Goal: Transaction & Acquisition: Purchase product/service

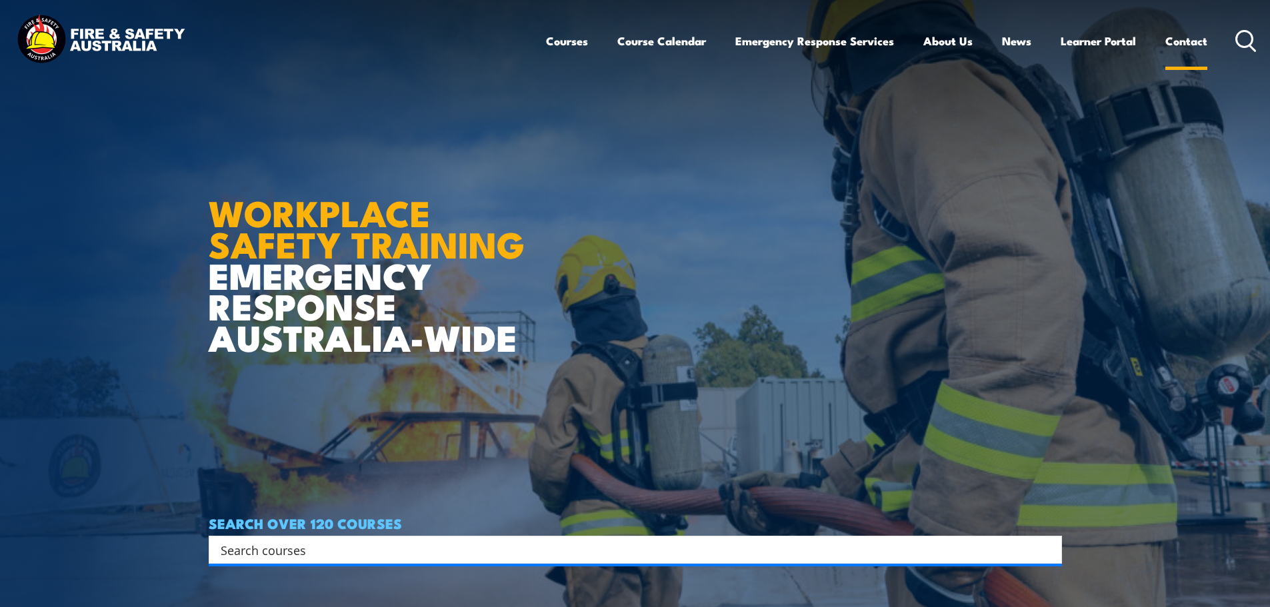
click at [1198, 44] on link "Contact" at bounding box center [1186, 40] width 42 height 35
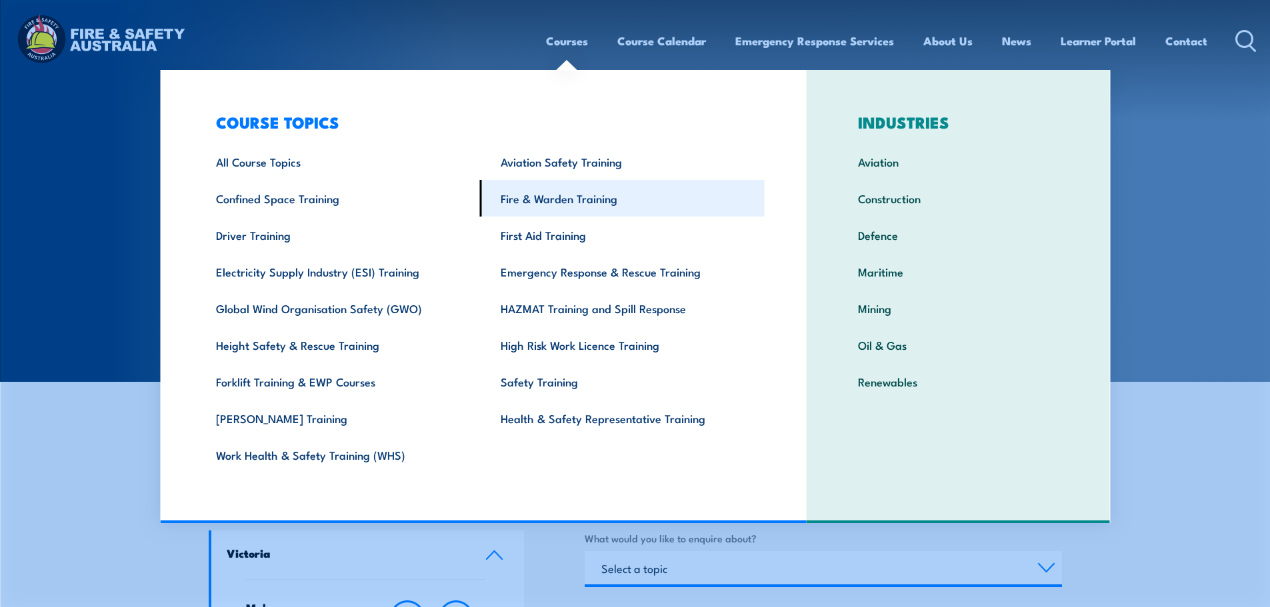
click at [569, 211] on link "Fire & Warden Training" at bounding box center [622, 198] width 285 height 37
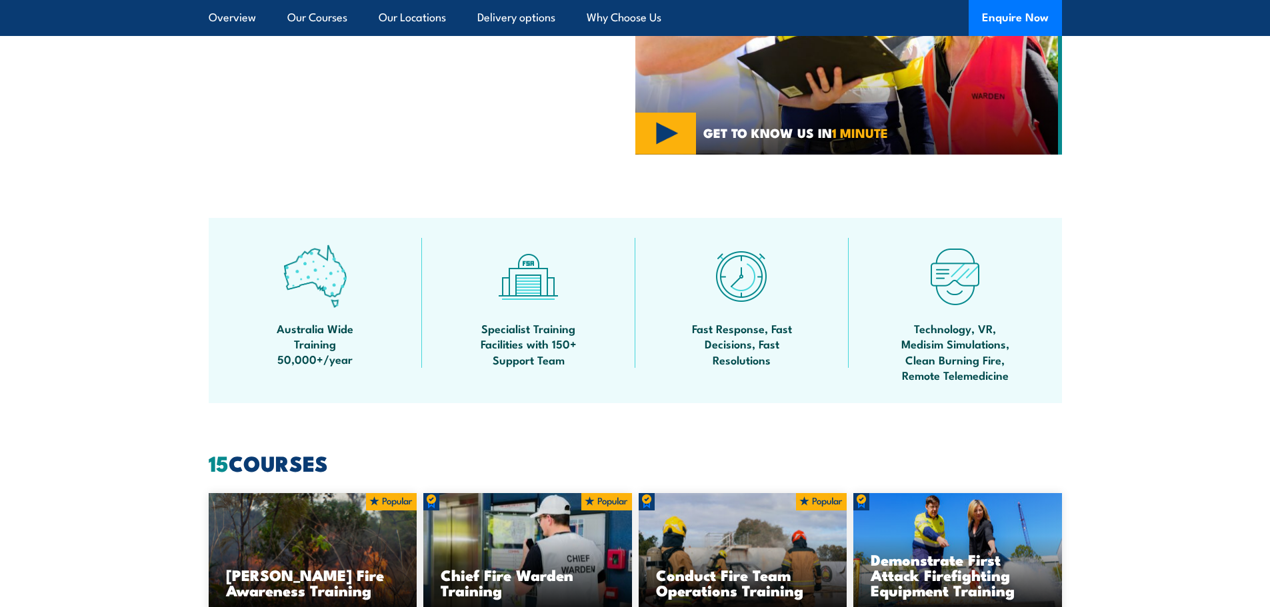
scroll to position [1111, 0]
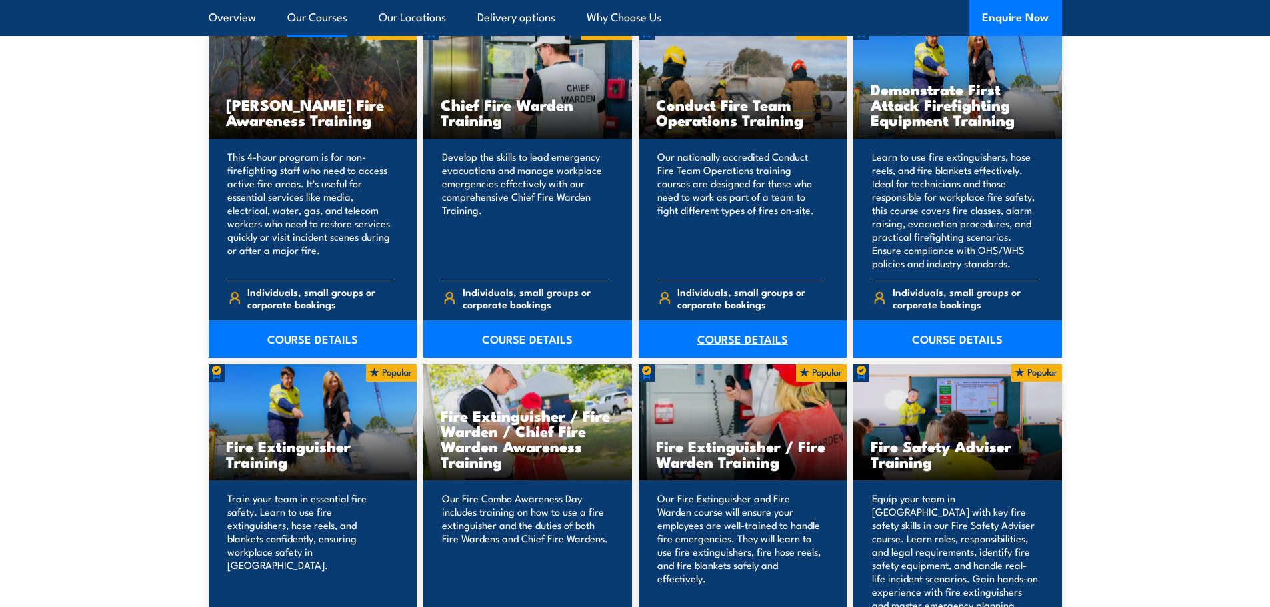
click at [762, 339] on link "COURSE DETAILS" at bounding box center [742, 339] width 209 height 37
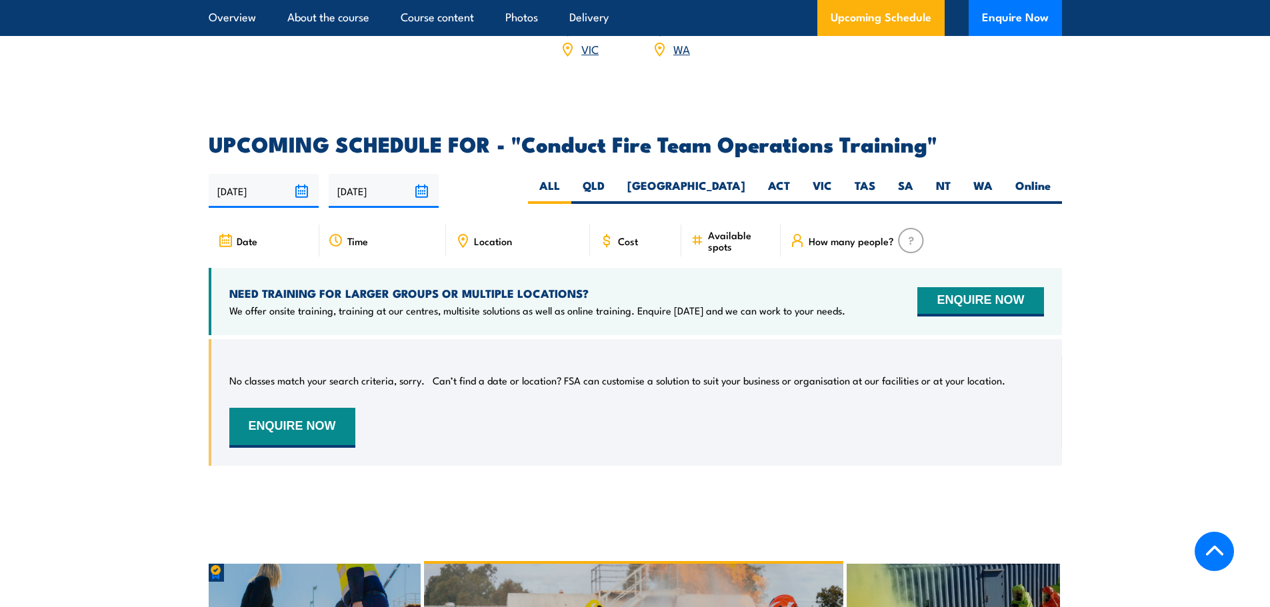
scroll to position [1999, 0]
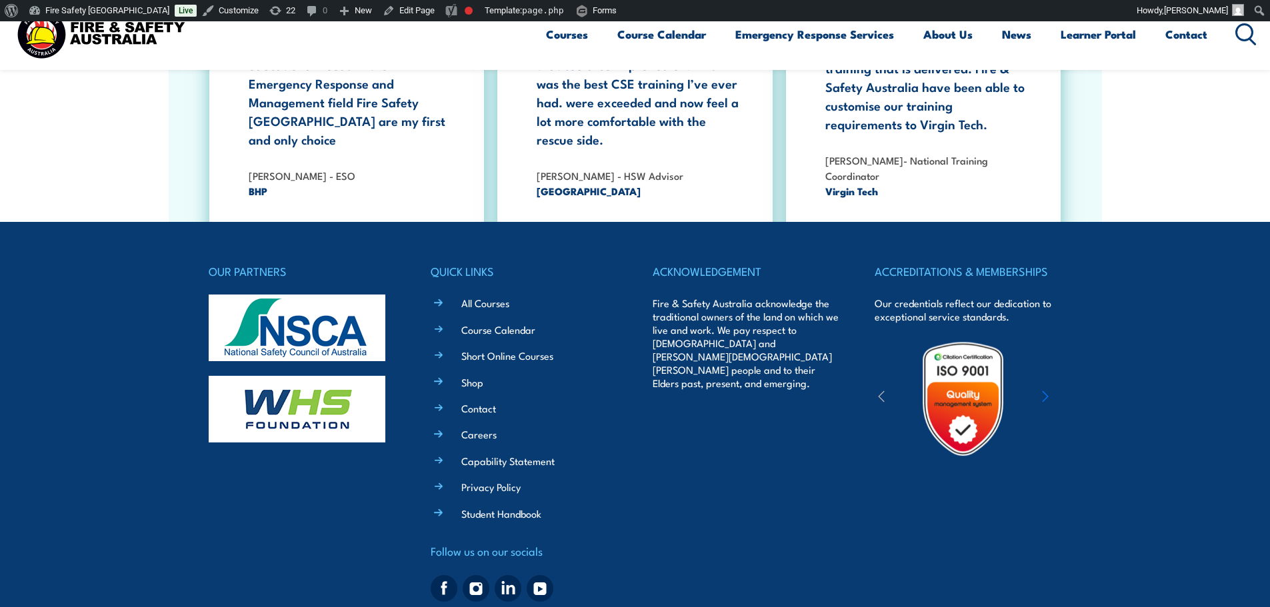
scroll to position [2460, 0]
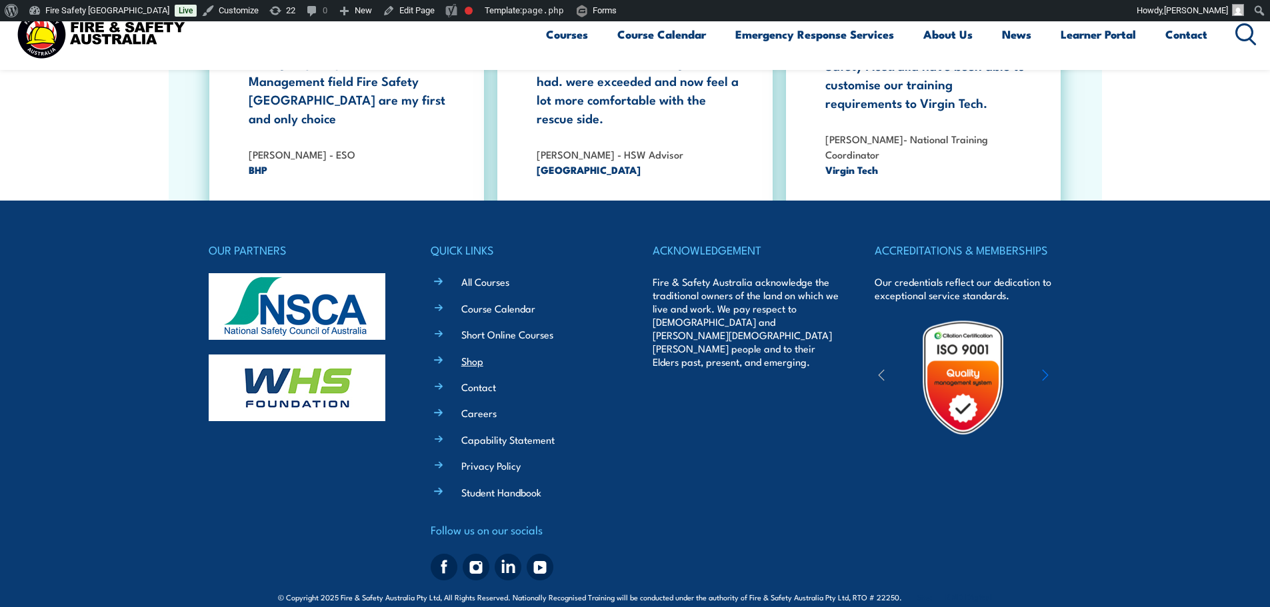
click at [483, 354] on link "Shop" at bounding box center [472, 361] width 22 height 14
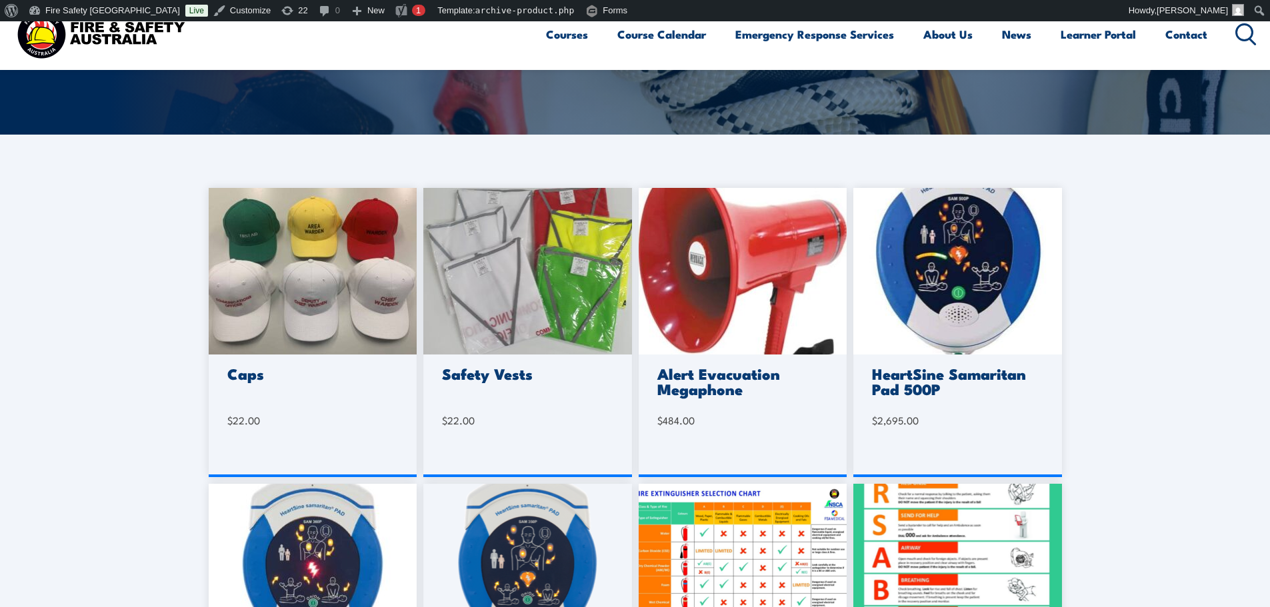
scroll to position [445, 0]
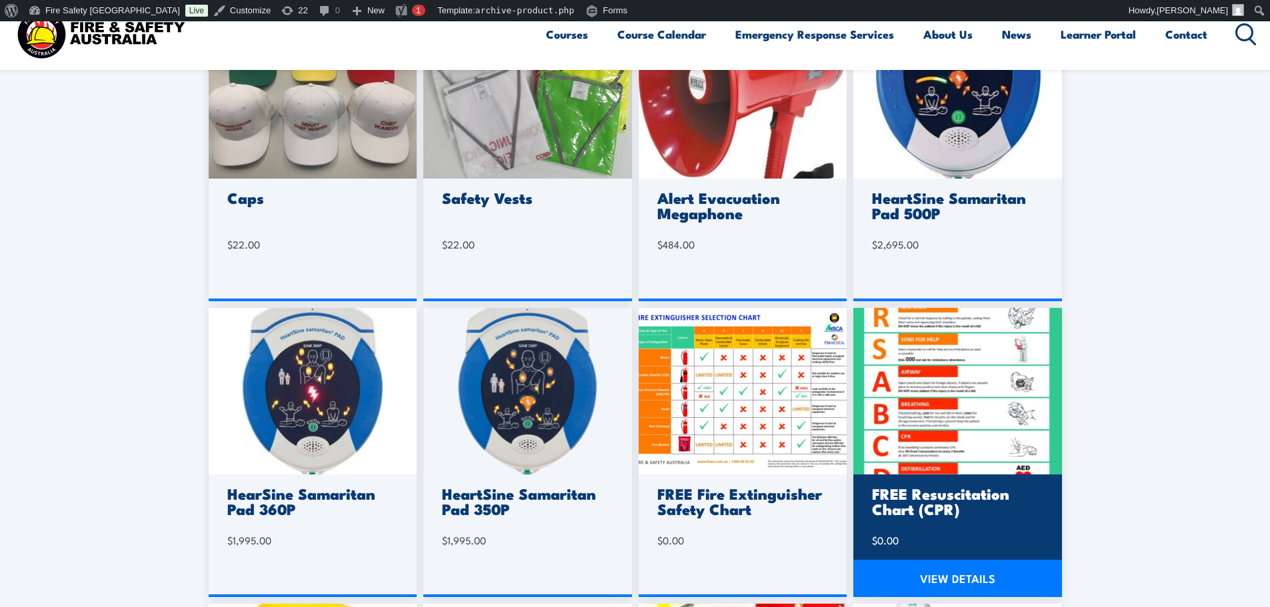
click at [887, 407] on img at bounding box center [957, 391] width 209 height 167
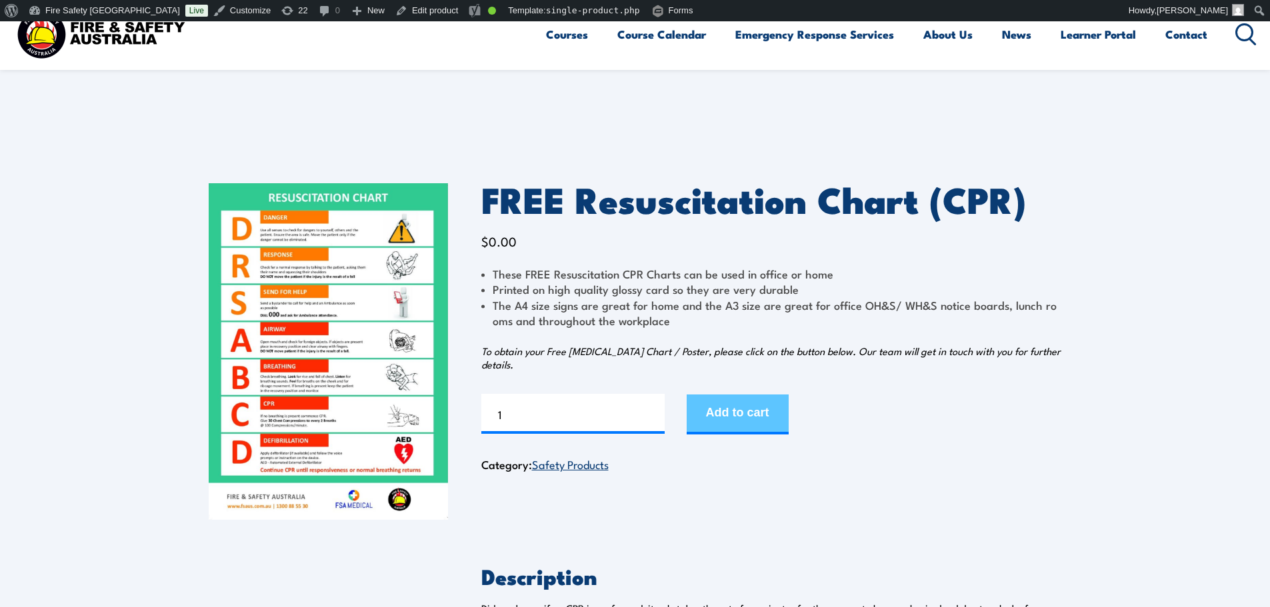
click at [714, 417] on button "Add to cart" at bounding box center [737, 415] width 102 height 40
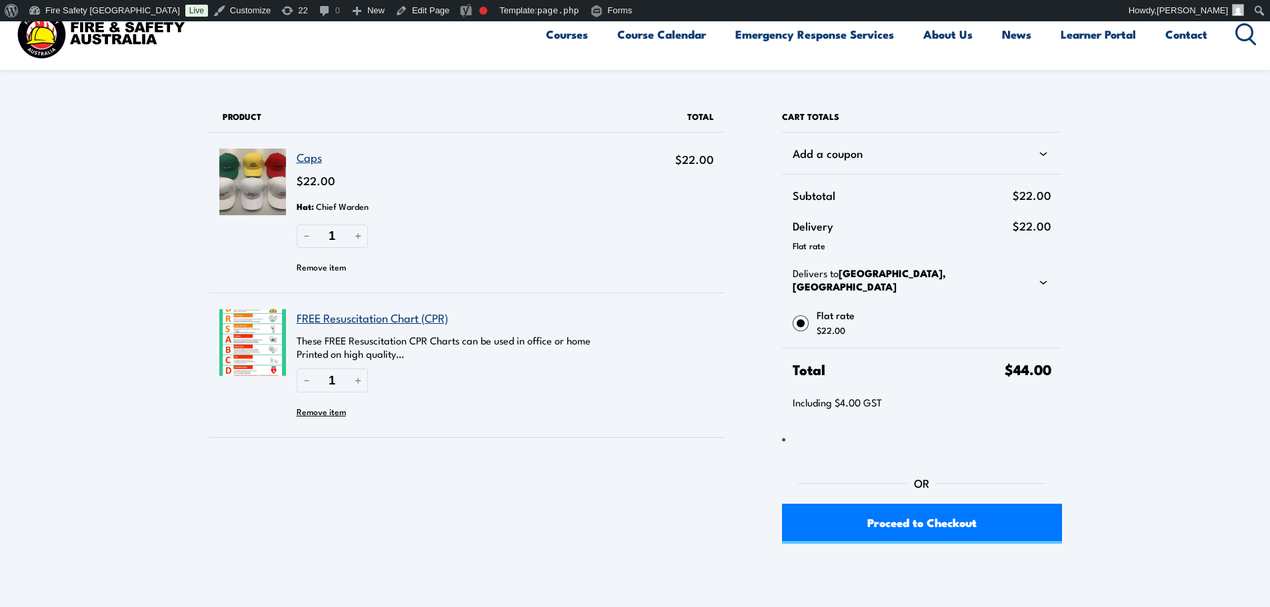
click at [324, 267] on button "Remove item" at bounding box center [321, 267] width 49 height 20
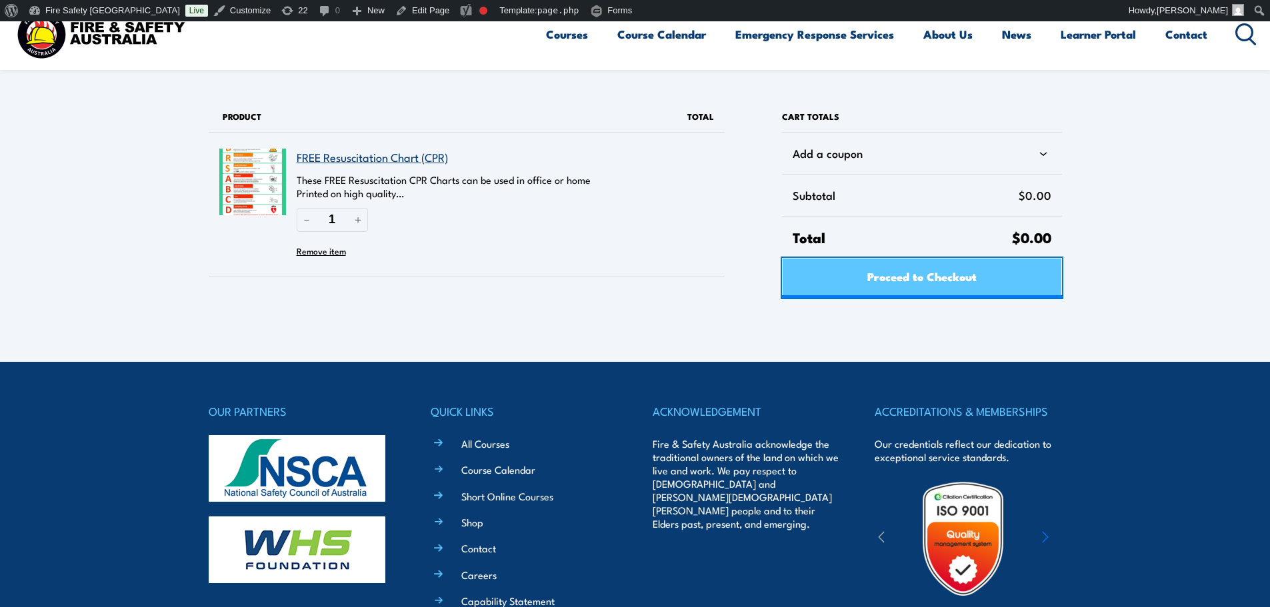
click at [991, 294] on link "Proceed to Checkout" at bounding box center [921, 278] width 279 height 40
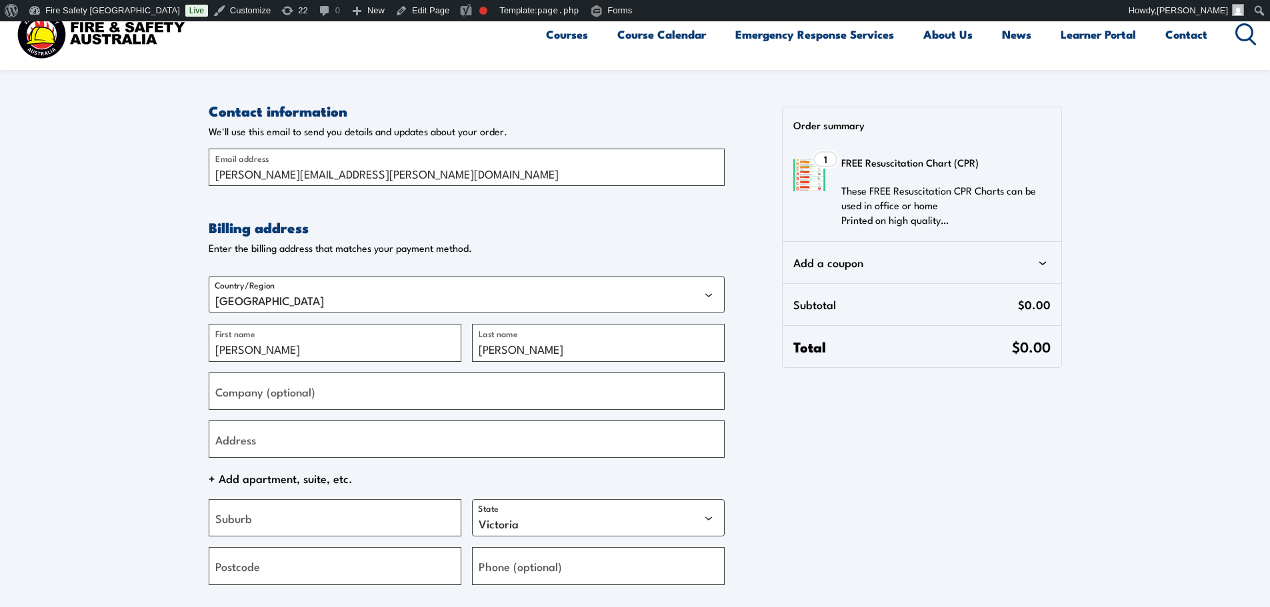
select select "VIC"
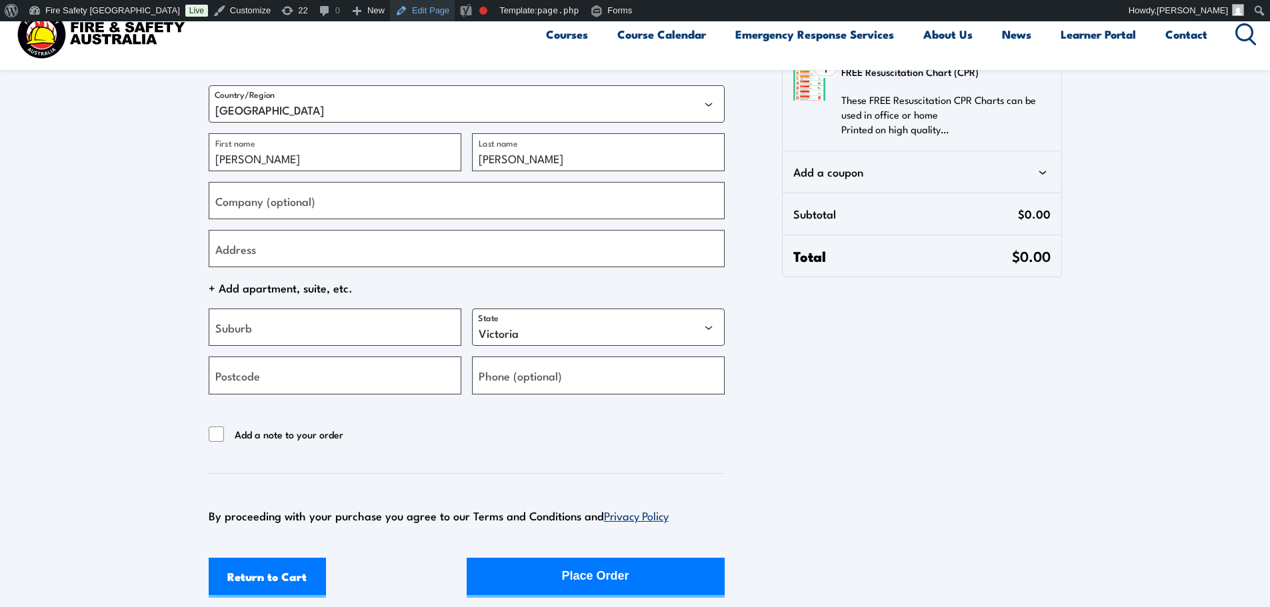
scroll to position [222, 0]
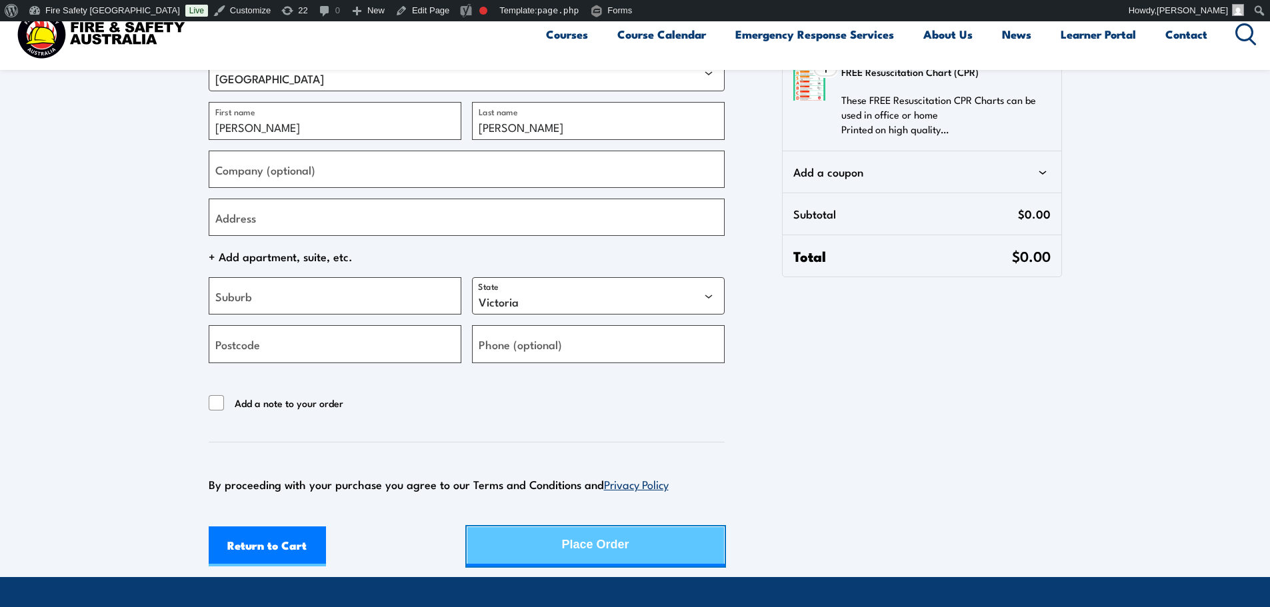
click at [509, 546] on button "Place Order" at bounding box center [596, 547] width 258 height 40
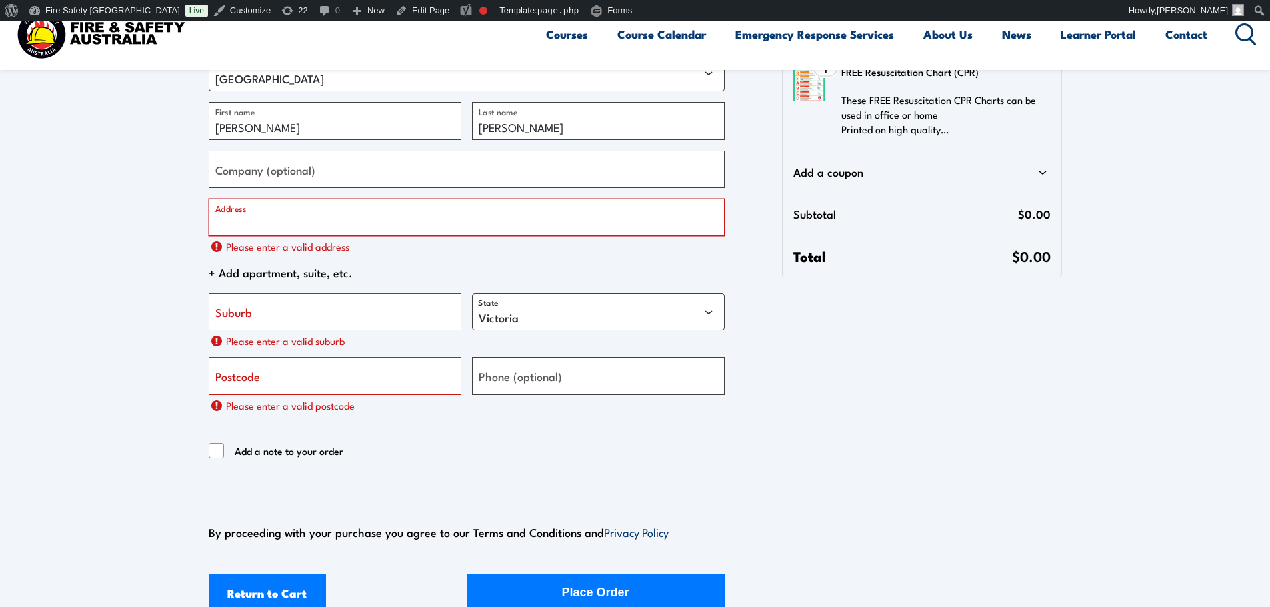
click at [386, 227] on input "Address" at bounding box center [467, 217] width 516 height 37
click at [559, 218] on input "Address" at bounding box center [467, 217] width 516 height 37
paste input "460/492 Beaudesert Rd, Salisbury QLD 4107"
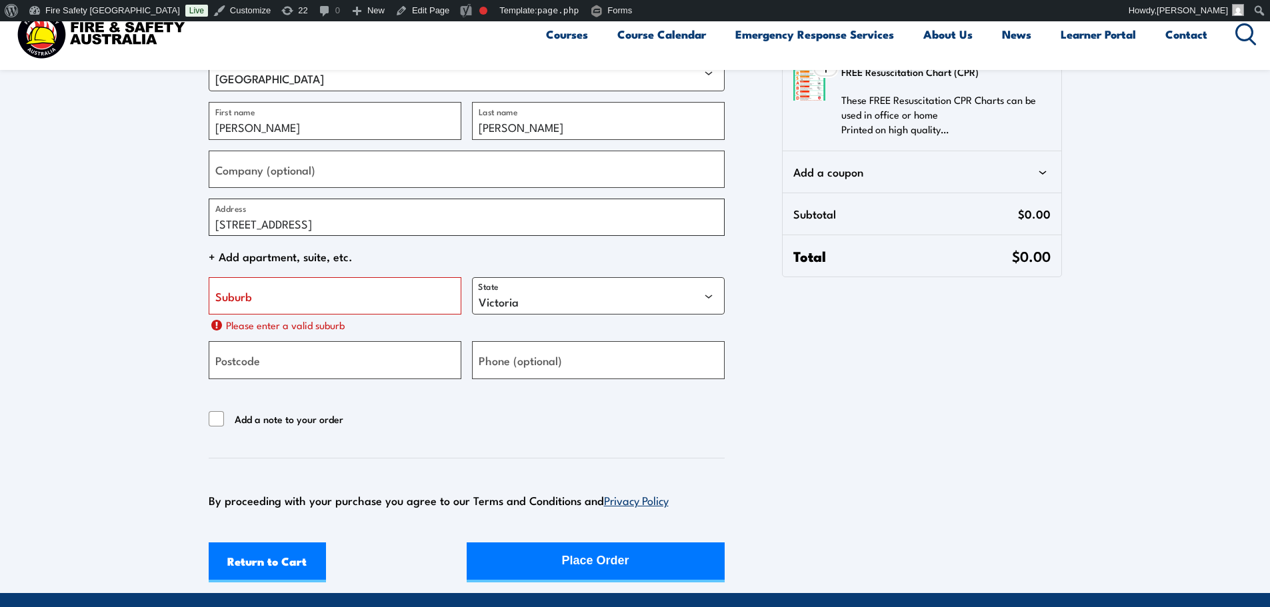
type input "[STREET_ADDRESS]"
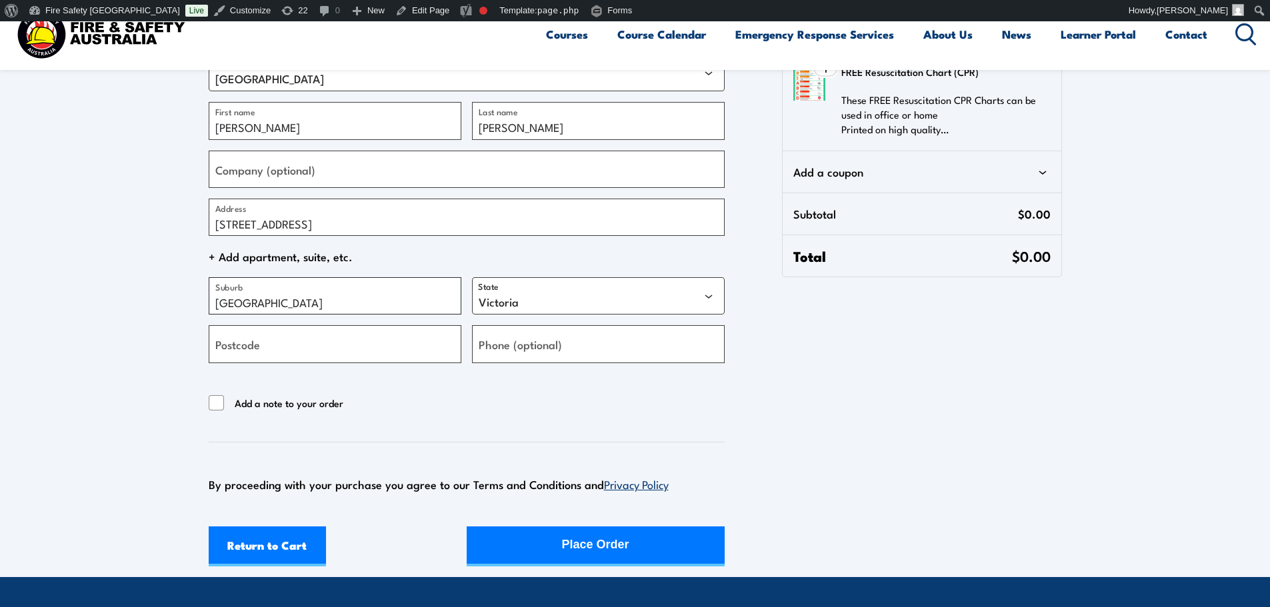
type input "Salisbury"
click at [515, 283] on select "Australian Capital Territory New South Wales Northern Territory Queensland Sout…" at bounding box center [598, 295] width 253 height 37
select select "QLD"
click at [472, 277] on select "Australian Capital Territory New South Wales Northern Territory Queensland Sout…" at bounding box center [598, 295] width 253 height 37
click at [335, 327] on input "Postcode" at bounding box center [335, 343] width 253 height 37
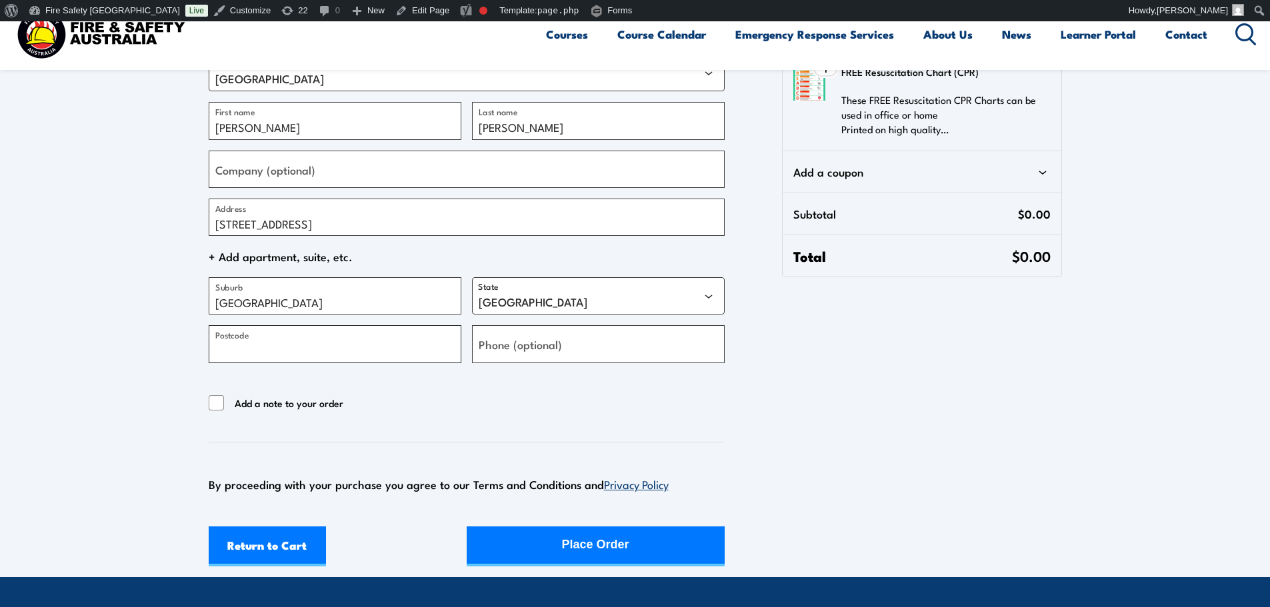
type input "1"
type input "4107"
click at [565, 552] on div "Return to Cart Place Order" at bounding box center [467, 547] width 516 height 40
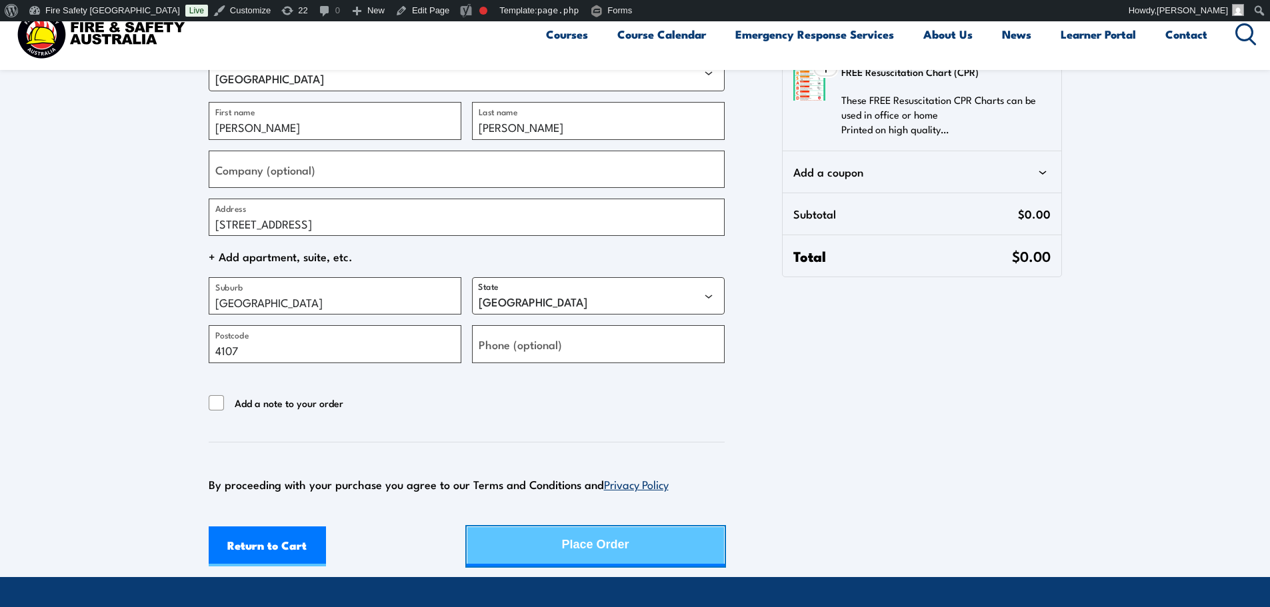
click at [634, 540] on button "Place Order" at bounding box center [596, 547] width 258 height 40
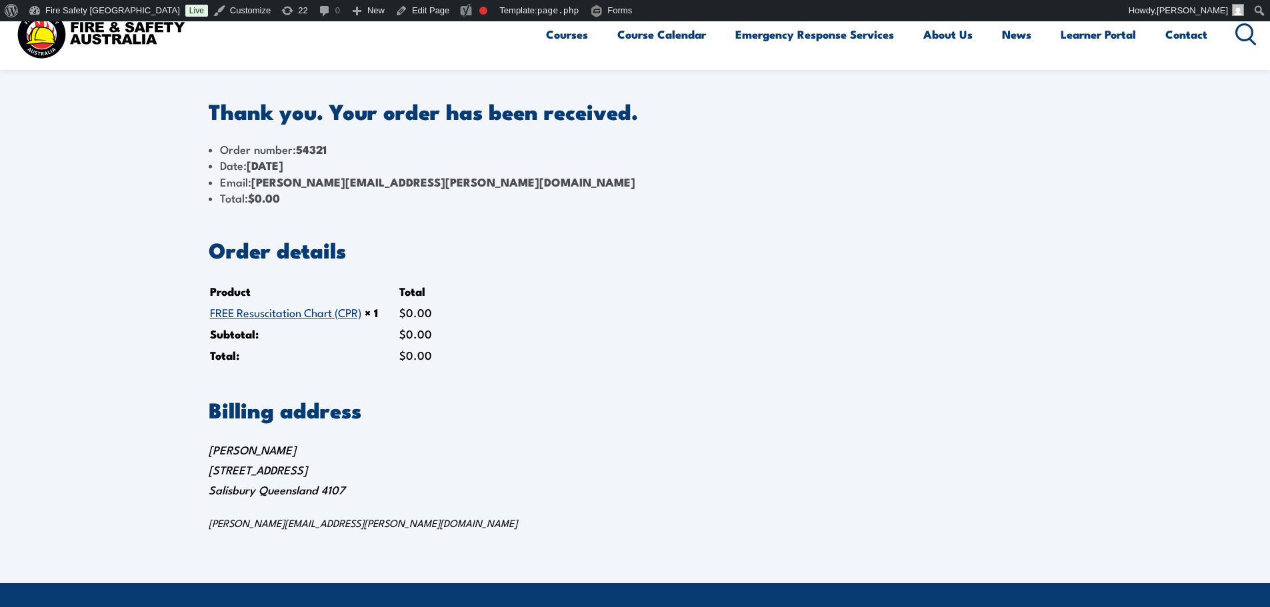
click at [241, 313] on link "FREE Resuscitation Chart (CPR)" at bounding box center [285, 312] width 151 height 16
click at [491, 255] on h2 "Order details" at bounding box center [635, 249] width 853 height 19
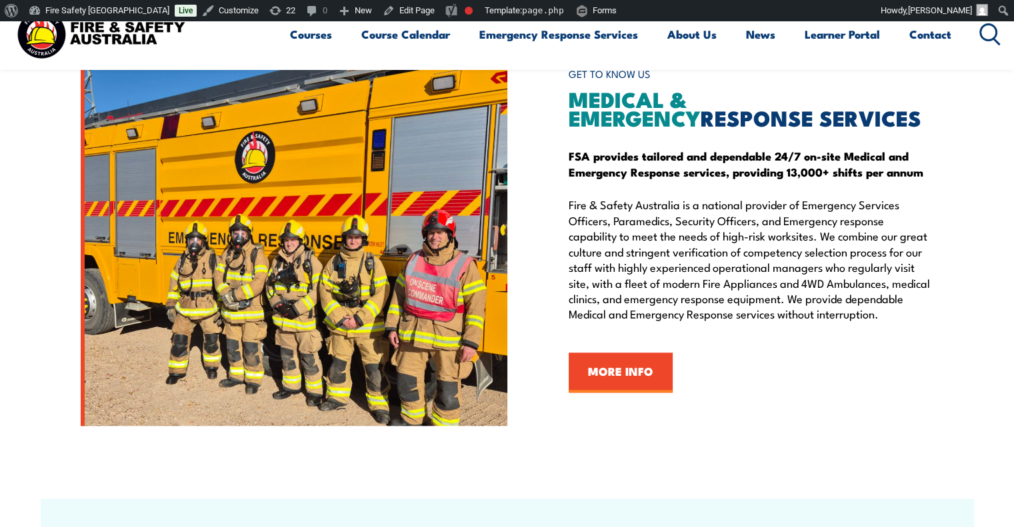
scroll to position [2458, 0]
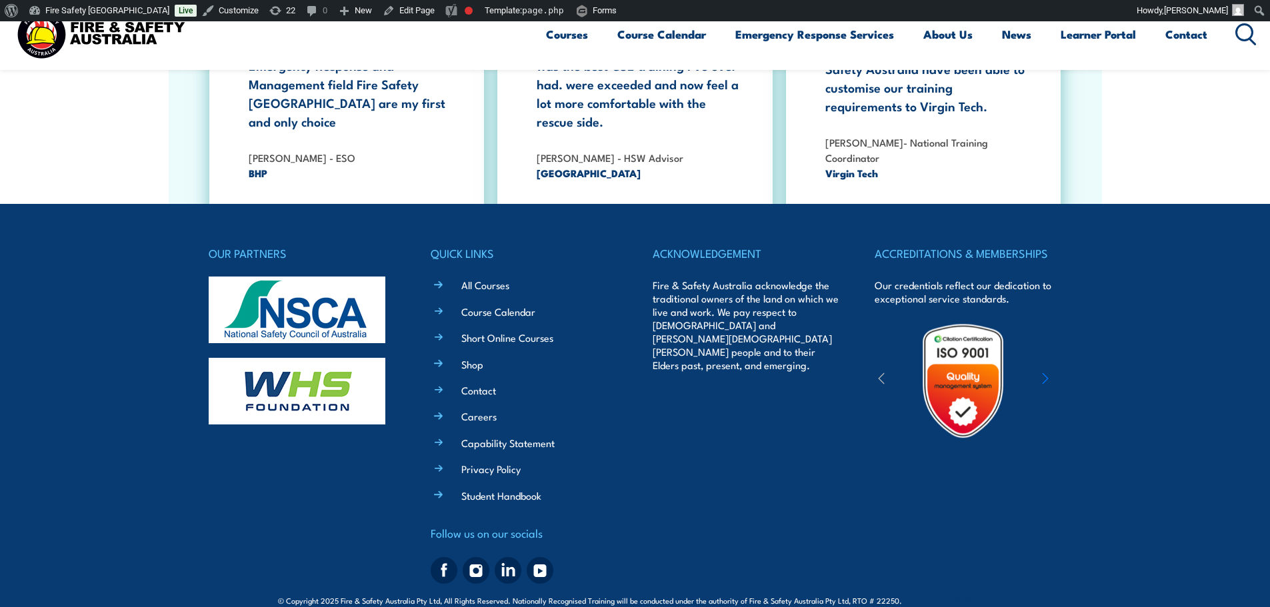
scroll to position [2460, 0]
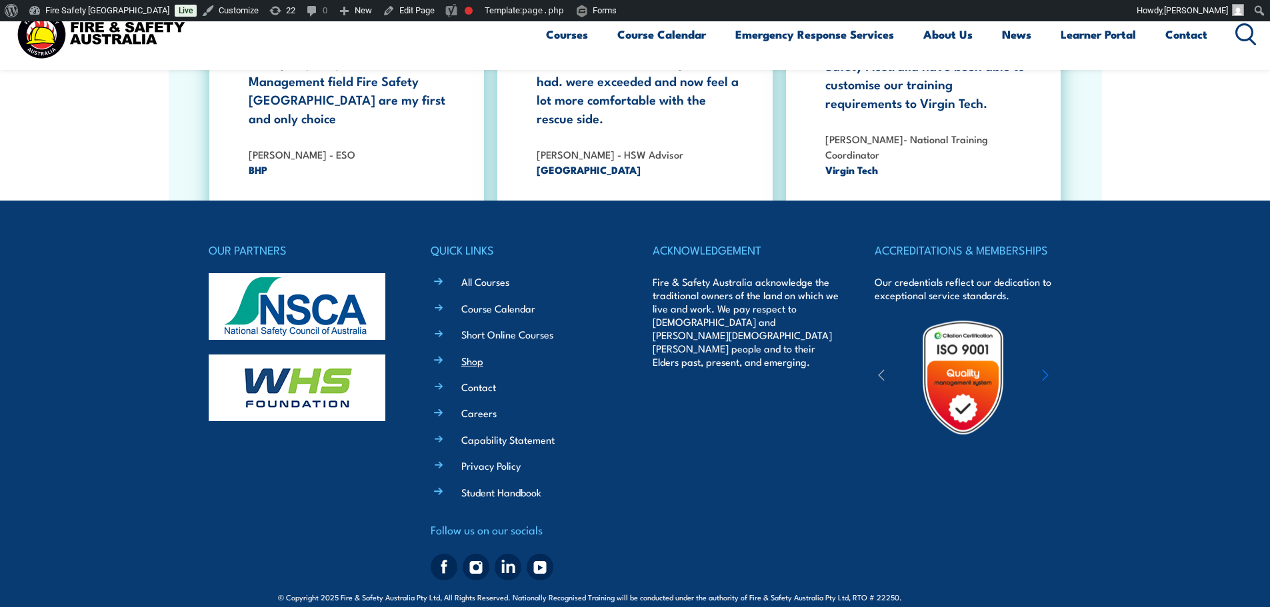
click at [473, 354] on link "Shop" at bounding box center [472, 361] width 22 height 14
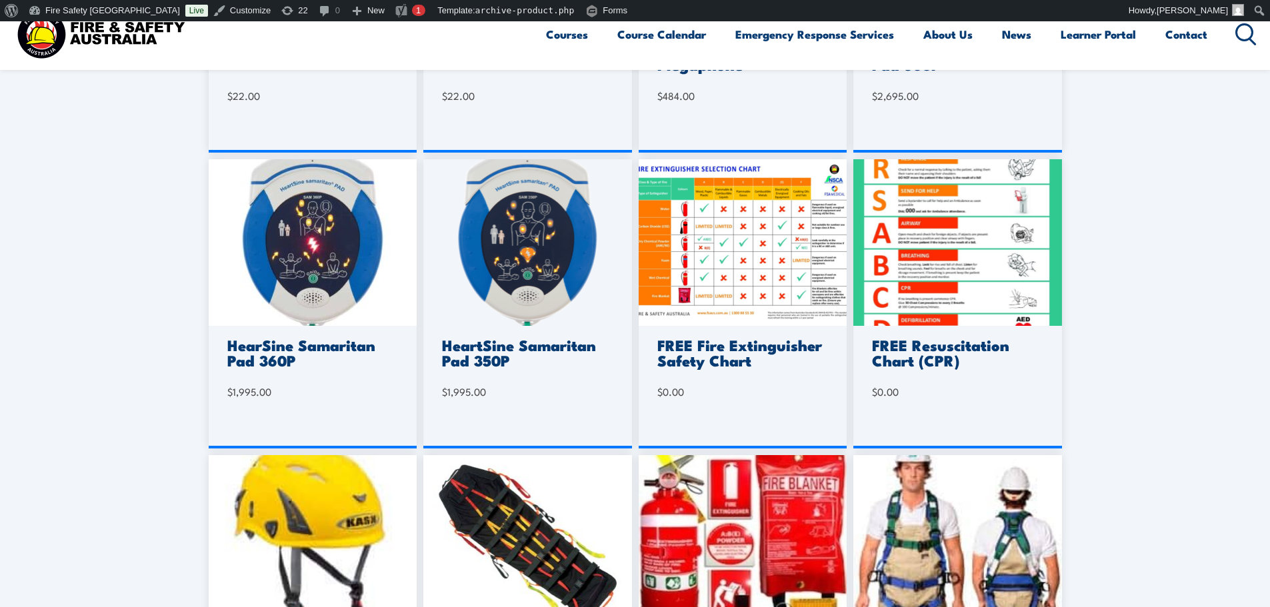
scroll to position [666, 0]
